Goal: Transaction & Acquisition: Purchase product/service

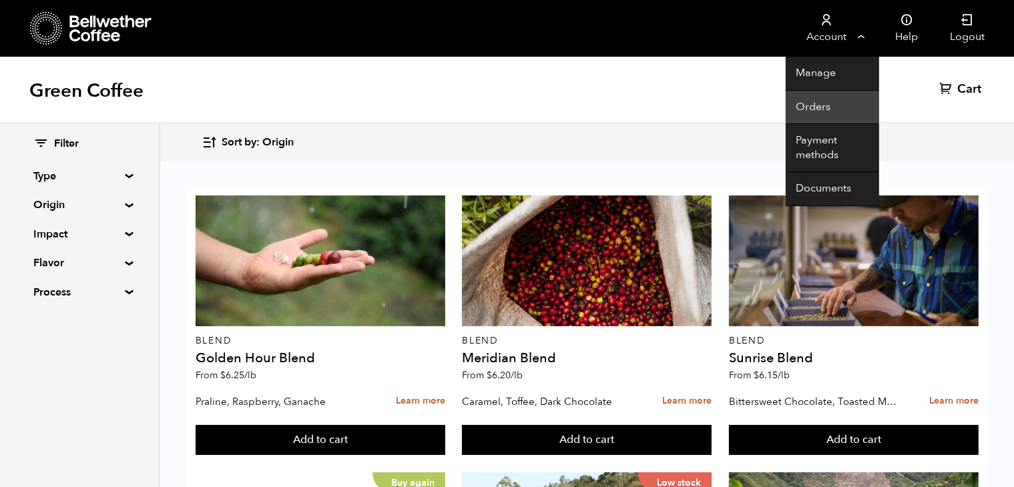
click at [828, 106] on link "Orders" at bounding box center [832, 108] width 93 height 34
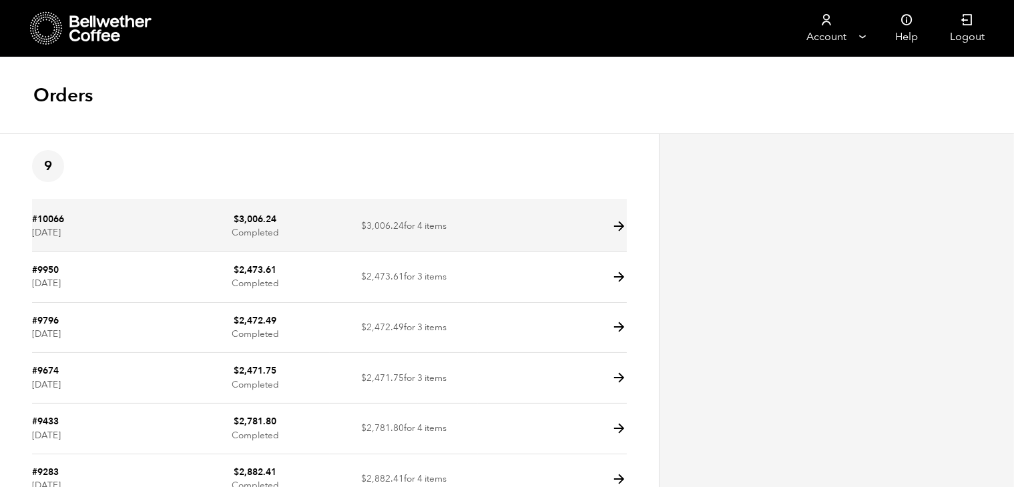
click at [335, 242] on td "$ 3,006.24 for 4 items" at bounding box center [404, 227] width 149 height 51
click at [619, 229] on icon at bounding box center [618, 226] width 15 height 15
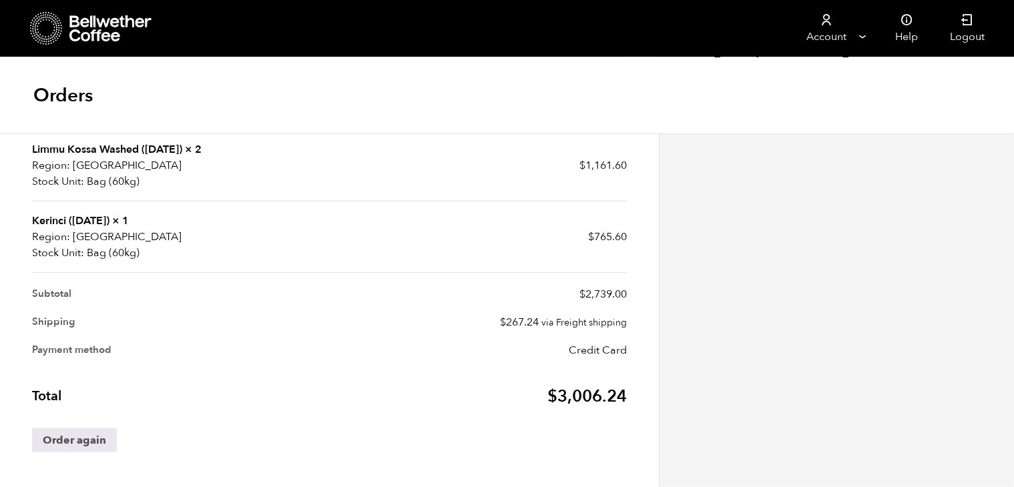
scroll to position [486, 0]
click at [88, 437] on link "Order again" at bounding box center [74, 440] width 85 height 24
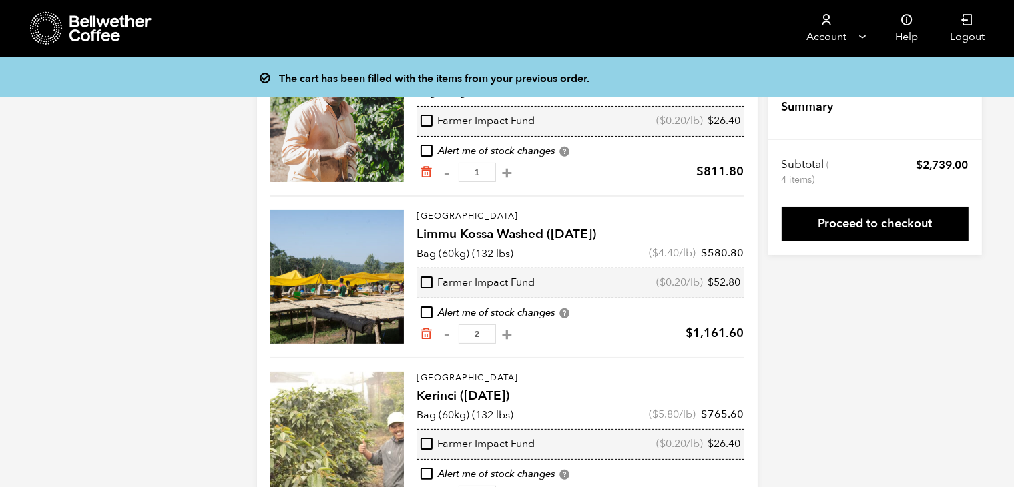
scroll to position [164, 0]
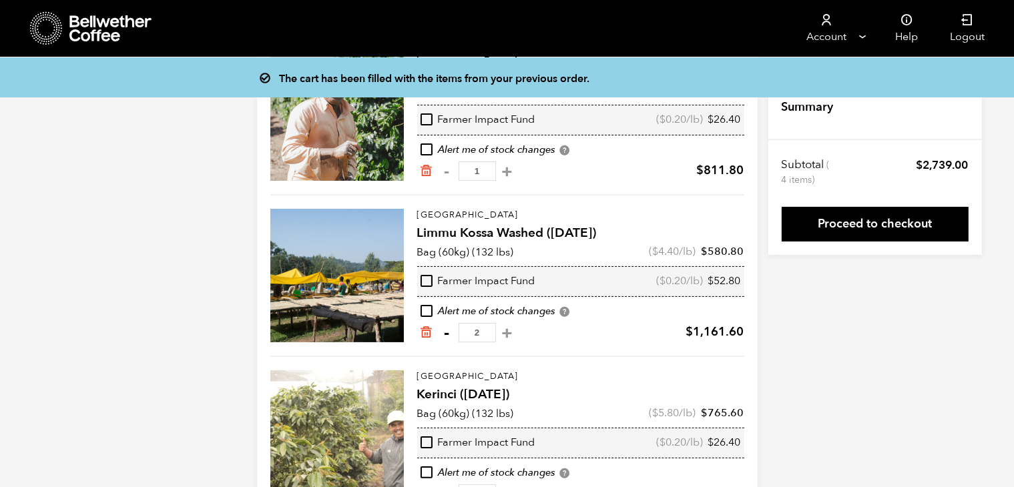
click at [447, 334] on button "-" at bounding box center [447, 332] width 17 height 13
type input "1"
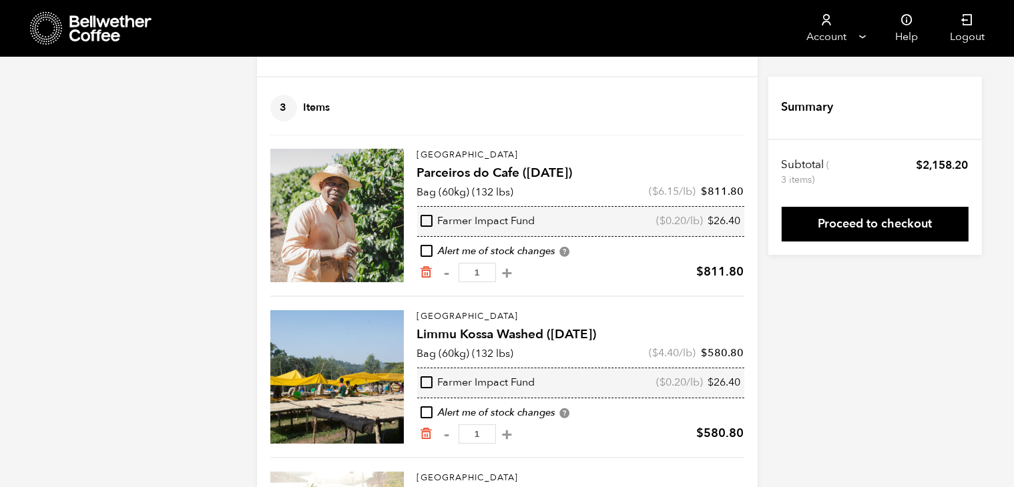
scroll to position [46, 0]
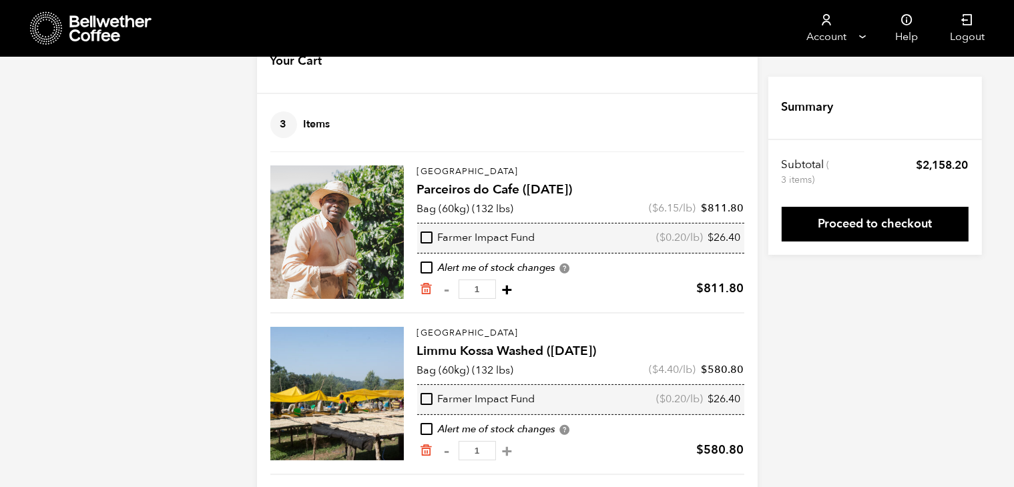
click at [516, 289] on button "+" at bounding box center [507, 289] width 17 height 13
type input "2"
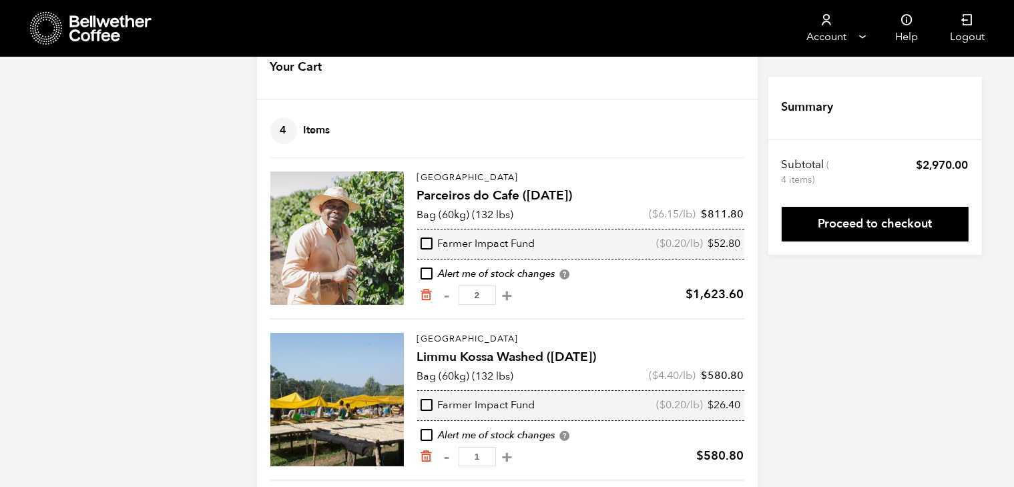
scroll to position [0, 0]
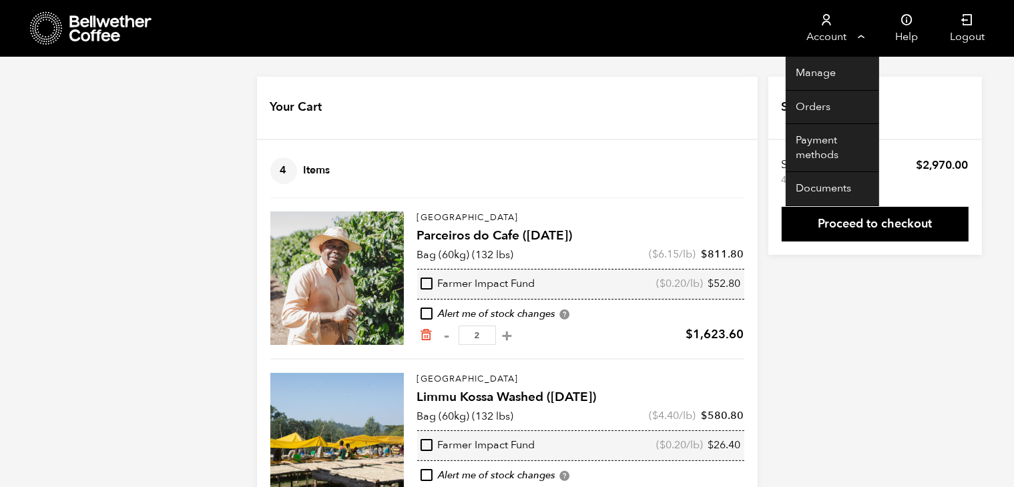
click at [818, 41] on link "Account" at bounding box center [827, 28] width 82 height 57
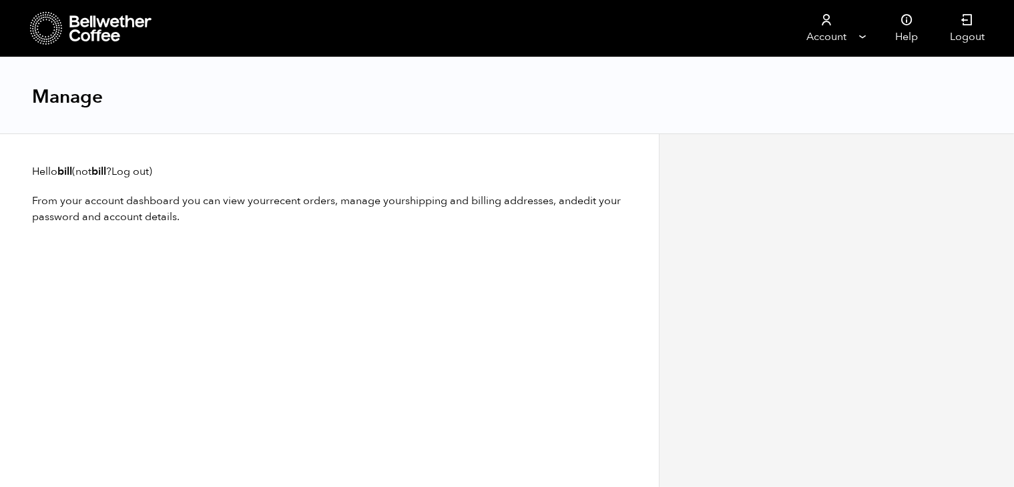
click at [62, 27] on icon at bounding box center [46, 28] width 33 height 34
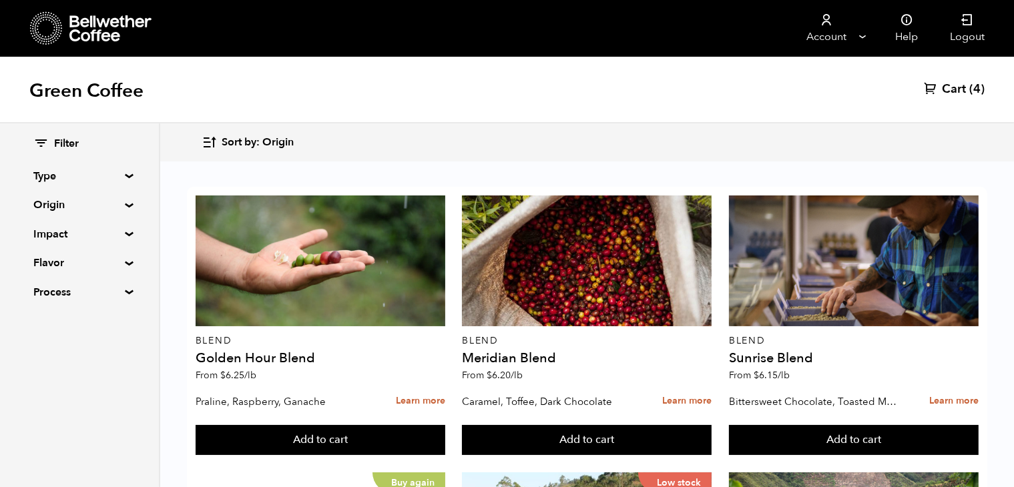
click at [125, 204] on summary "Origin" at bounding box center [79, 205] width 92 height 16
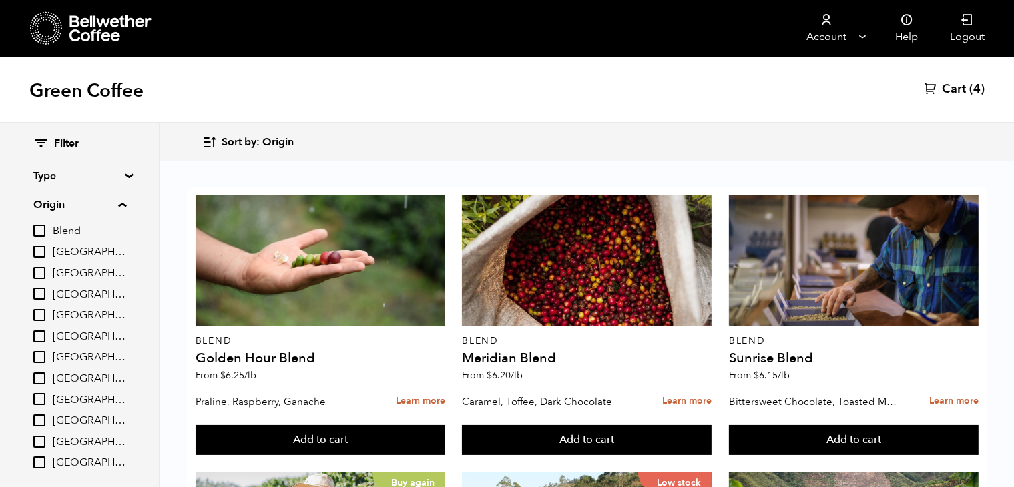
click at [39, 253] on input "[GEOGRAPHIC_DATA]" at bounding box center [39, 252] width 12 height 12
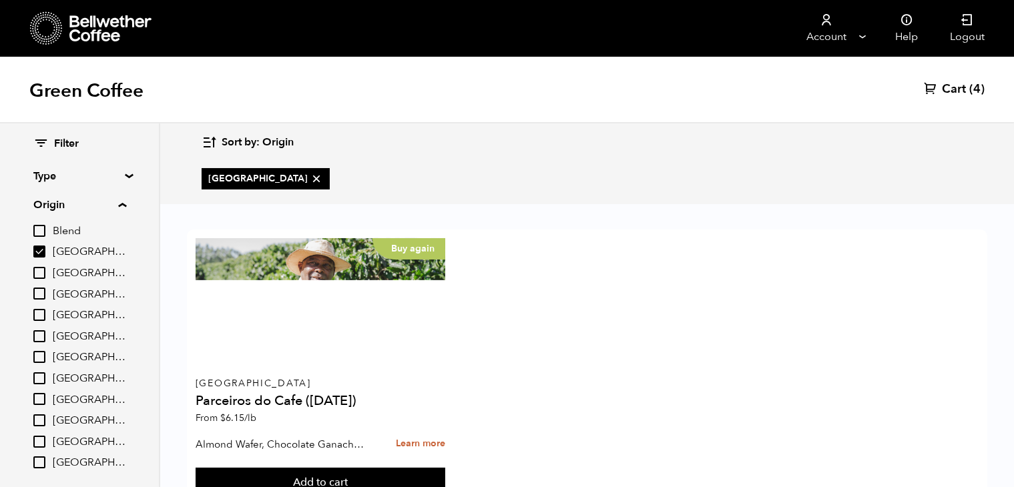
click at [40, 251] on input "[GEOGRAPHIC_DATA]" at bounding box center [39, 252] width 12 height 12
checkbox input "false"
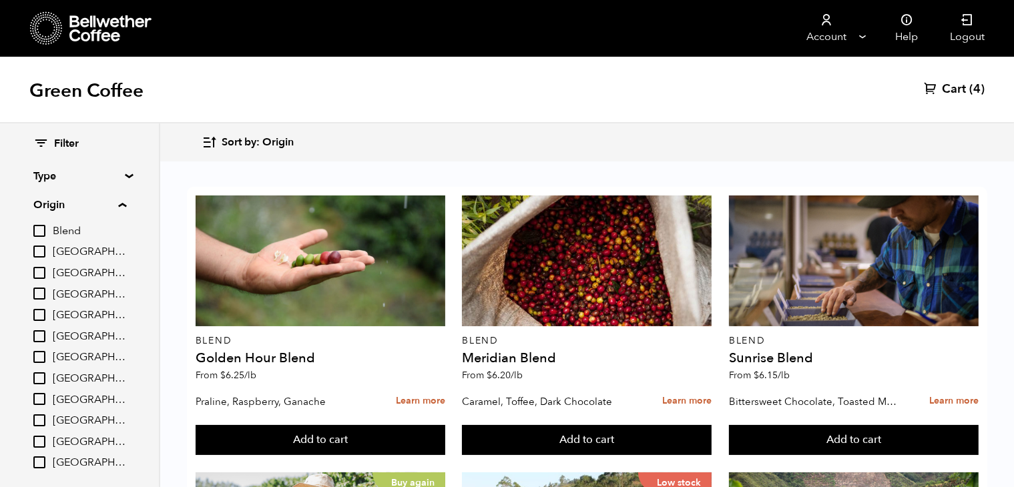
click at [41, 298] on input "[GEOGRAPHIC_DATA]" at bounding box center [39, 294] width 12 height 12
checkbox input "true"
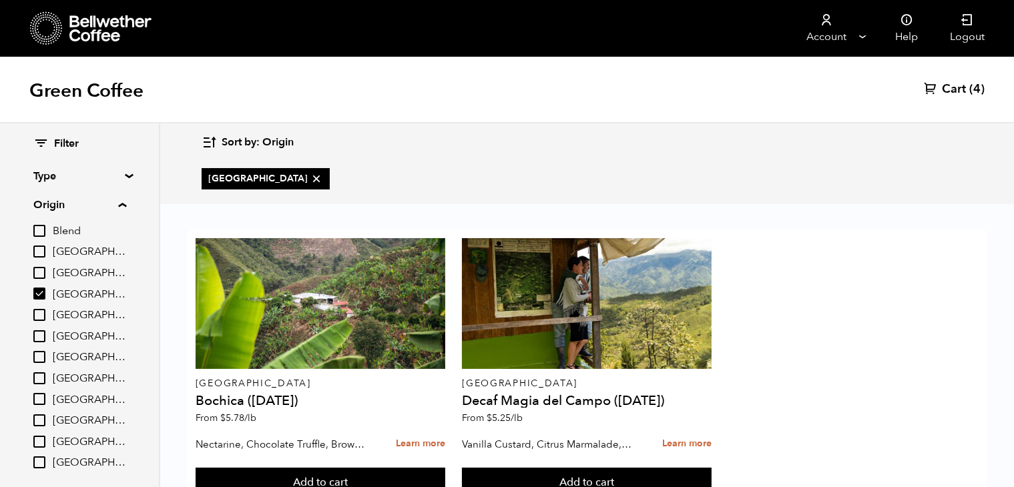
scroll to position [53, 0]
click at [960, 94] on span "Cart" at bounding box center [954, 89] width 24 height 16
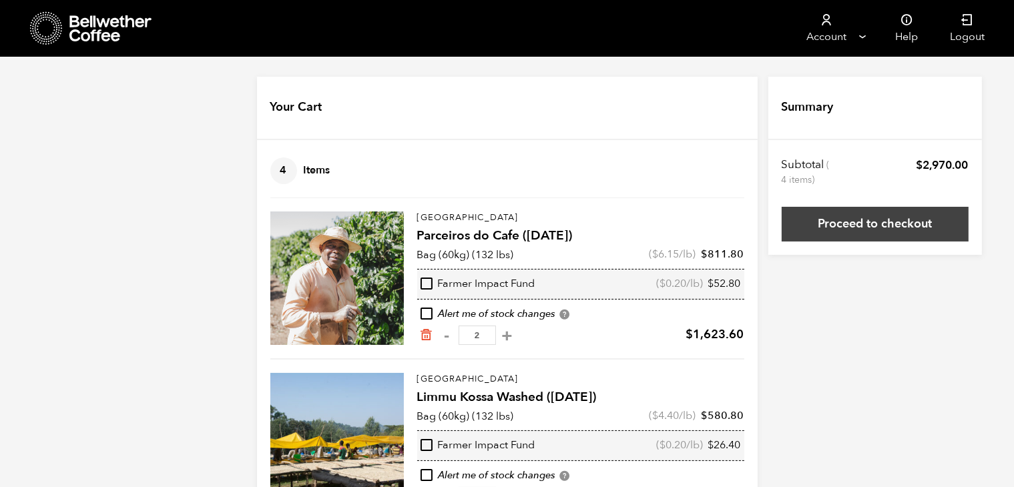
click at [873, 230] on link "Proceed to checkout" at bounding box center [875, 224] width 187 height 35
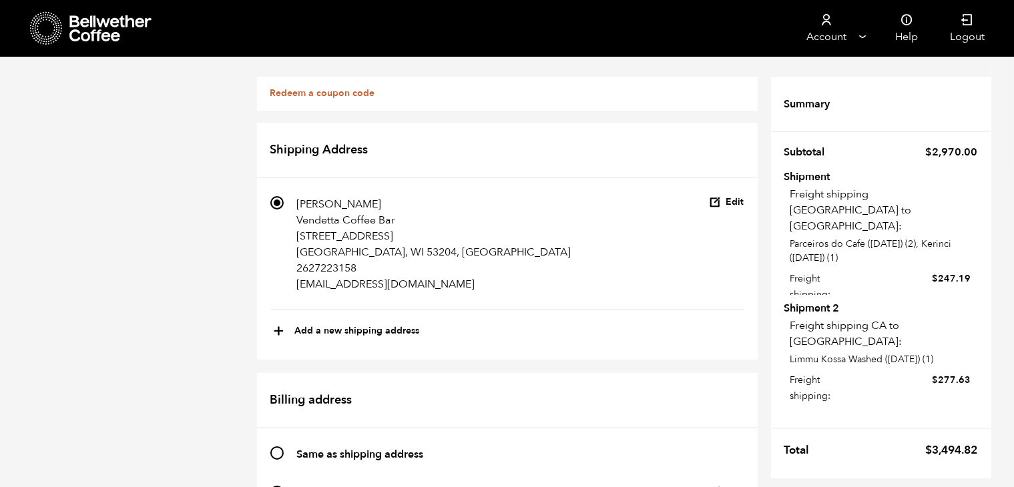
scroll to position [513, 0]
radio input "true"
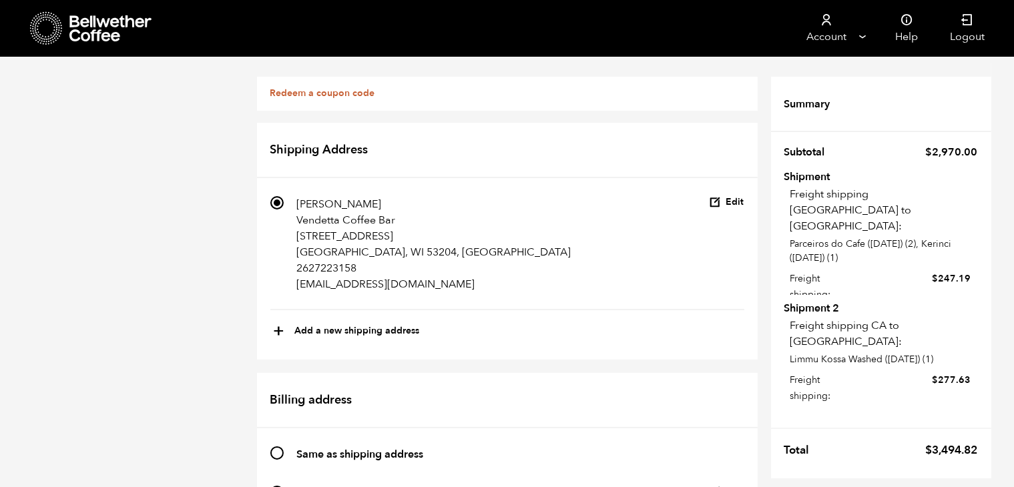
checkbox input "true"
